Goal: Task Accomplishment & Management: Manage account settings

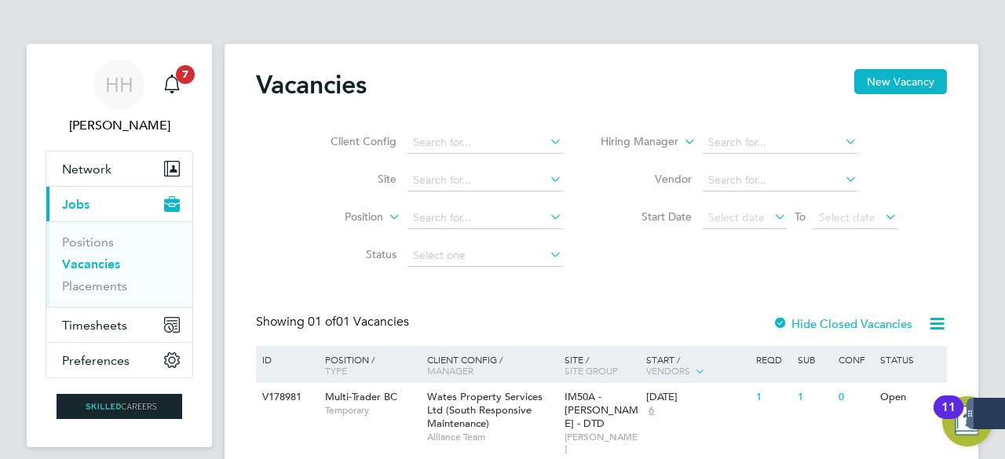
scroll to position [53, 0]
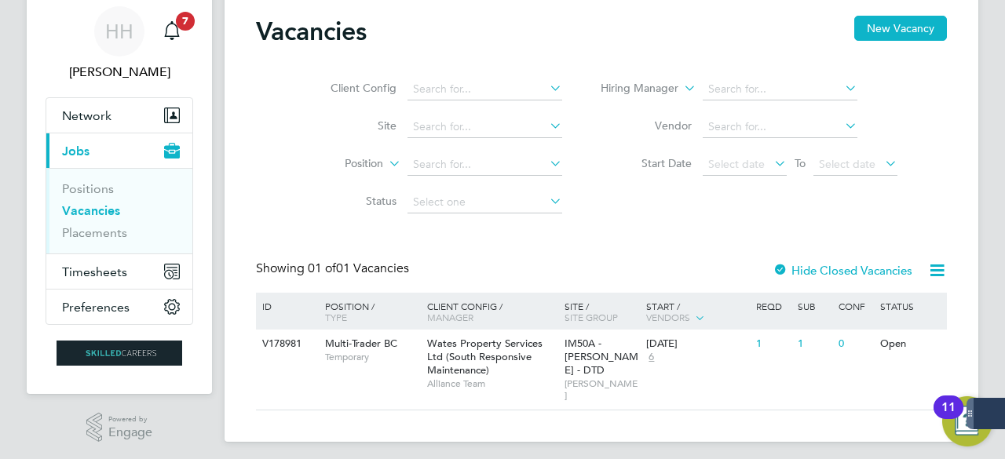
click at [97, 213] on link "Vacancies" at bounding box center [91, 210] width 58 height 15
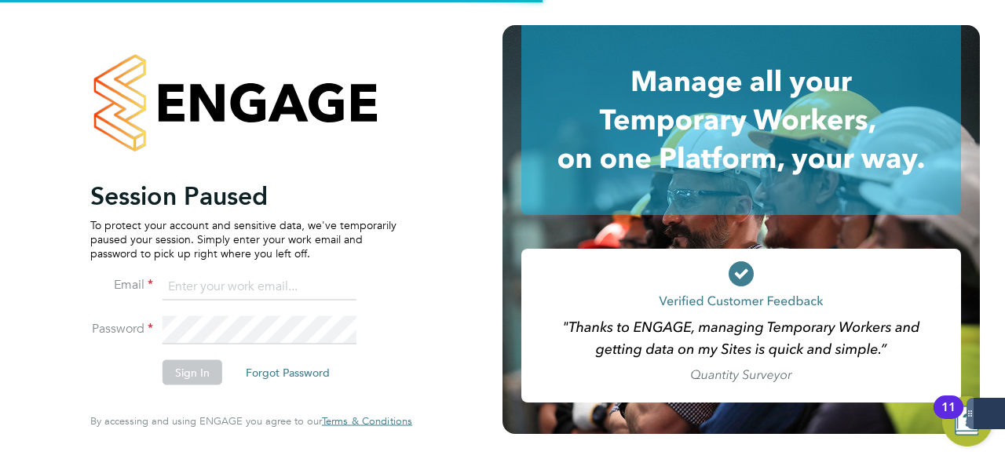
type input "[EMAIL_ADDRESS][DOMAIN_NAME]"
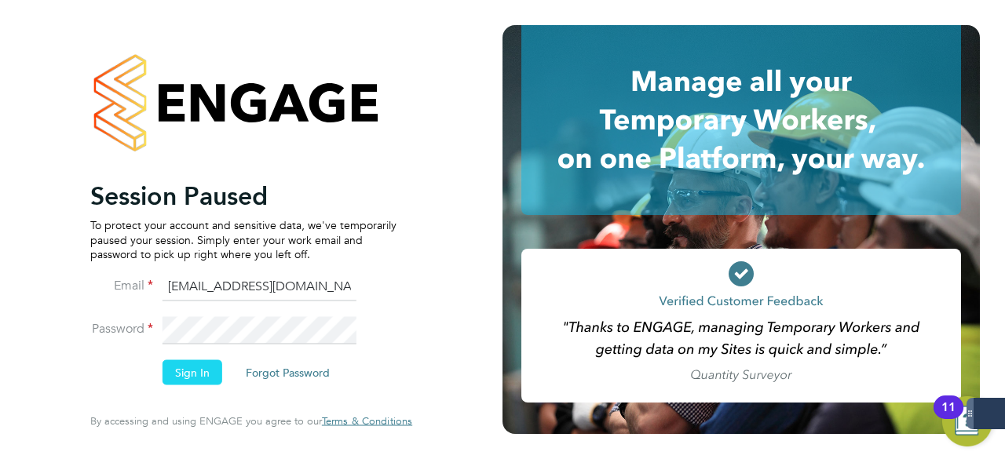
click at [188, 374] on button "Sign In" at bounding box center [192, 372] width 60 height 25
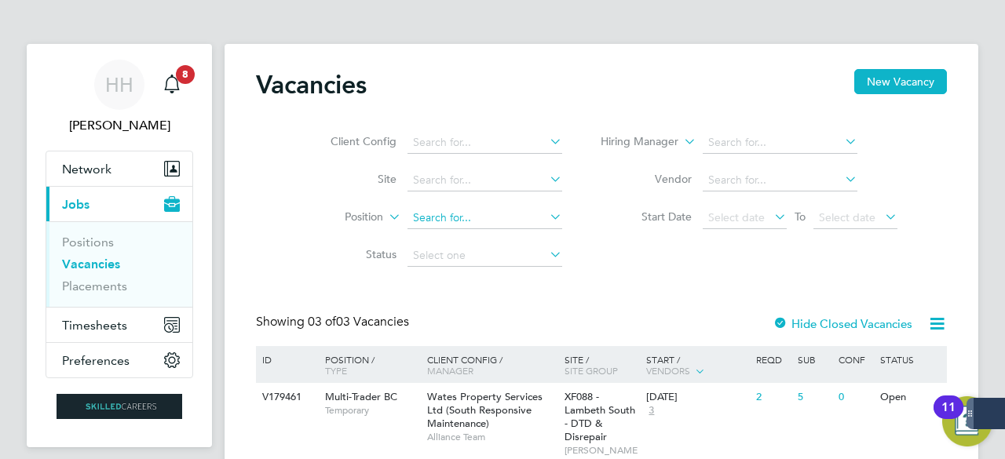
click at [432, 219] on input at bounding box center [484, 218] width 155 height 22
